Goal: Information Seeking & Learning: Learn about a topic

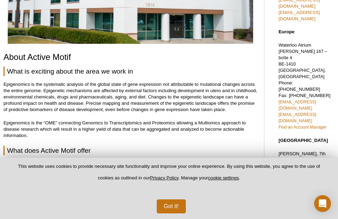
scroll to position [140, 0]
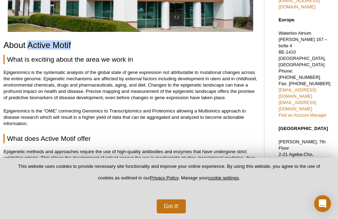
drag, startPoint x: 28, startPoint y: 46, endPoint x: 77, endPoint y: 46, distance: 48.4
click at [77, 46] on h1 "About Active Motif" at bounding box center [131, 46] width 254 height 10
copy h1 "Active Motif"
click at [180, 57] on h2 "What is exciting about the area we work in" at bounding box center [131, 59] width 254 height 9
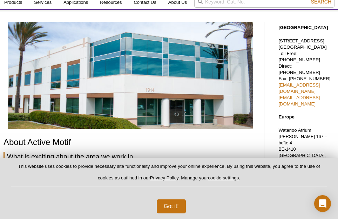
scroll to position [0, 0]
